Goal: Navigation & Orientation: Understand site structure

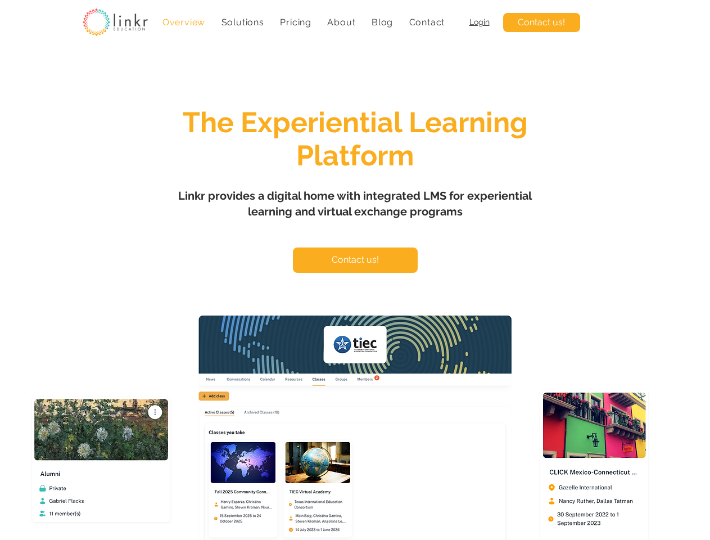
click at [242, 22] on span "Solutions" at bounding box center [242, 22] width 43 height 11
